Goal: Information Seeking & Learning: Learn about a topic

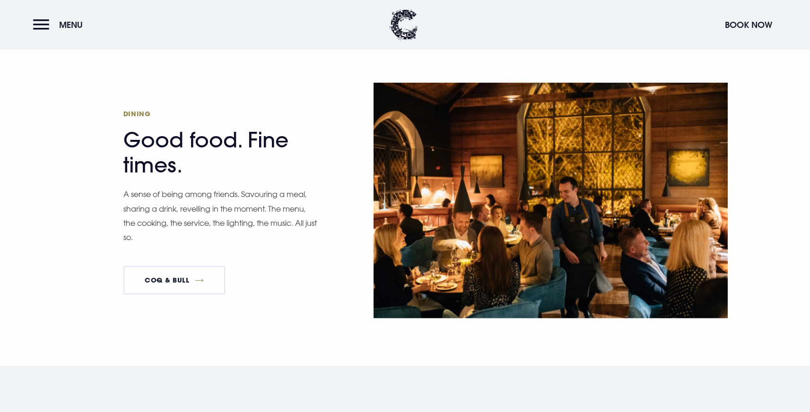
scroll to position [1283, 0]
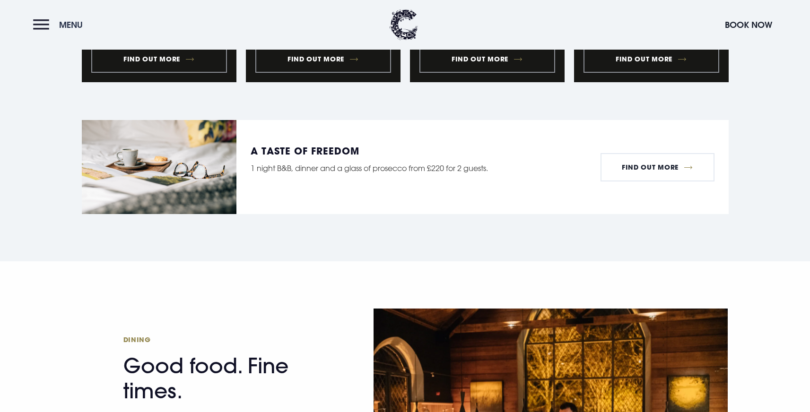
click at [52, 30] on button "Menu" at bounding box center [60, 25] width 54 height 20
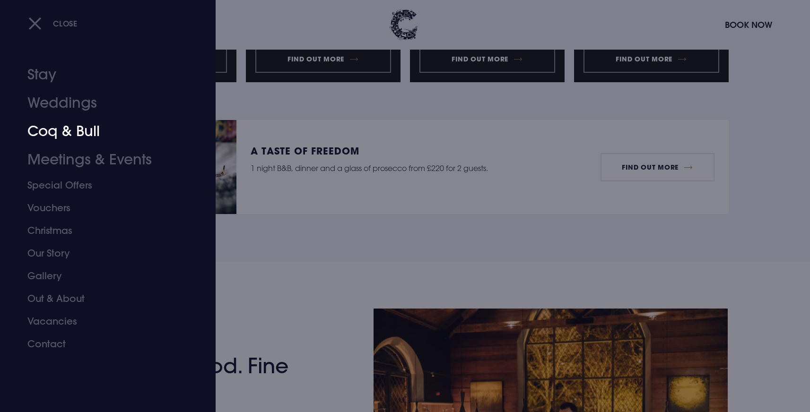
click at [66, 138] on link "Coq & Bull" at bounding box center [101, 131] width 149 height 28
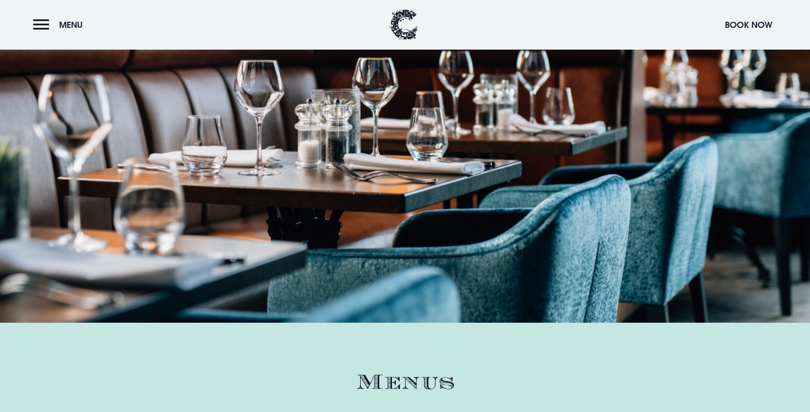
scroll to position [1548, 0]
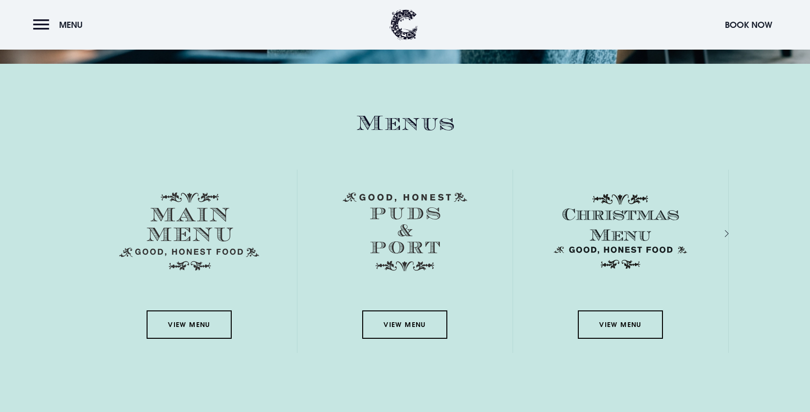
click at [721, 234] on div "Next slide" at bounding box center [716, 234] width 9 height 14
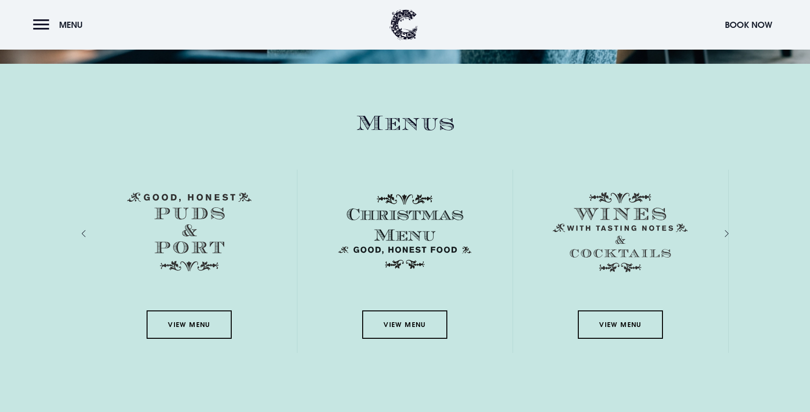
click at [89, 233] on div "Previous slide" at bounding box center [93, 234] width 9 height 14
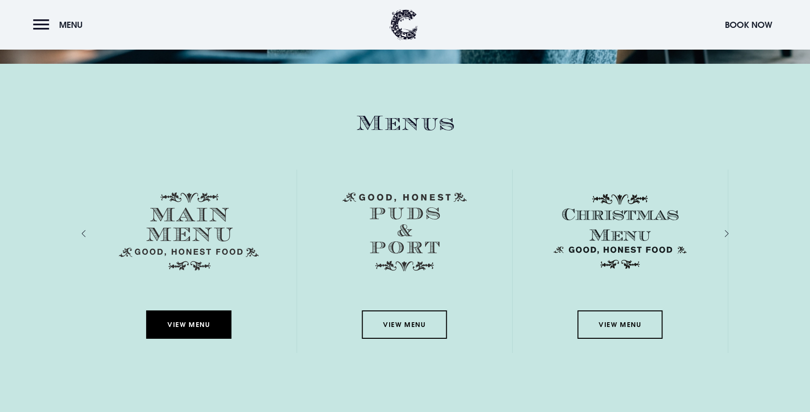
click at [177, 313] on link "View Menu" at bounding box center [188, 325] width 85 height 28
click at [174, 330] on link "View Menu" at bounding box center [189, 325] width 85 height 28
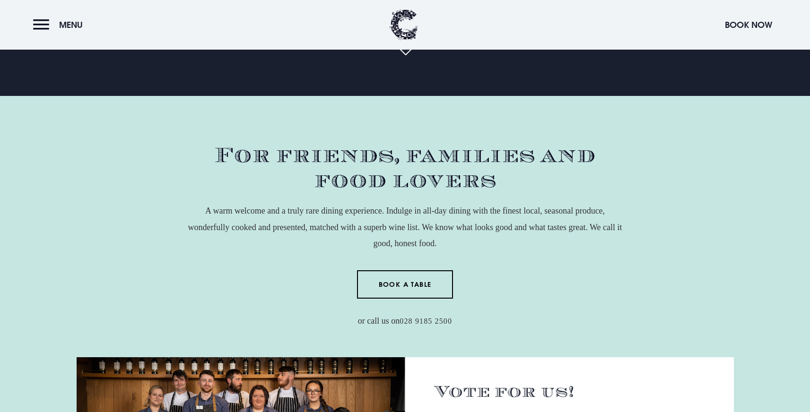
scroll to position [530, 0]
